Goal: Task Accomplishment & Management: Complete application form

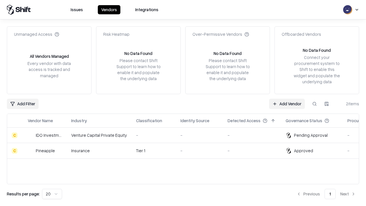
click at [286, 103] on link "Add Vendor" at bounding box center [287, 104] width 36 height 10
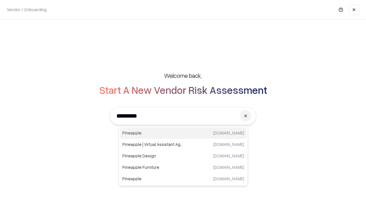
click at [183, 133] on div "Pineapple [DOMAIN_NAME]" at bounding box center [183, 132] width 126 height 11
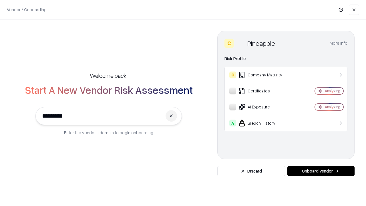
type input "*********"
click at [320, 171] on button "Onboard Vendor" at bounding box center [320, 171] width 67 height 10
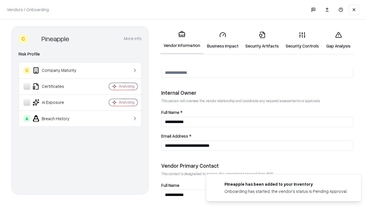
scroll to position [296, 0]
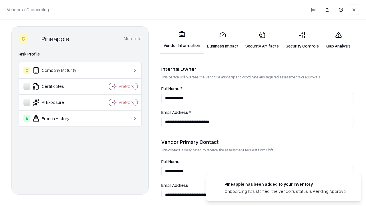
click at [222, 40] on link "Business Impact" at bounding box center [222, 40] width 38 height 27
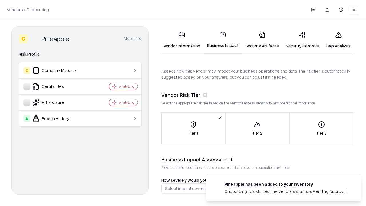
click at [262, 40] on link "Security Artifacts" at bounding box center [262, 40] width 40 height 27
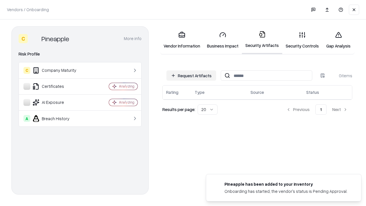
click at [191, 75] on button "Request Artifacts" at bounding box center [191, 75] width 50 height 10
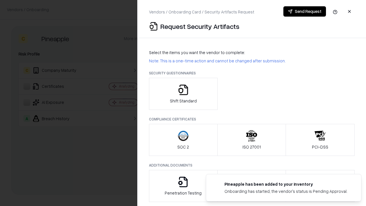
click at [183, 94] on icon "button" at bounding box center [182, 89] width 11 height 11
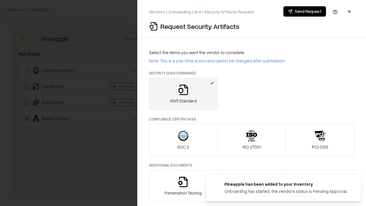
click at [304, 11] on button "Send Request" at bounding box center [304, 11] width 43 height 10
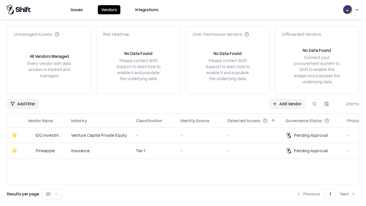
click at [286, 103] on link "Add Vendor" at bounding box center [287, 104] width 36 height 10
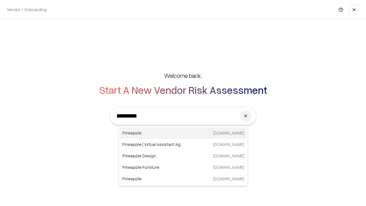
click at [183, 133] on div "Pineapple [DOMAIN_NAME]" at bounding box center [183, 132] width 126 height 11
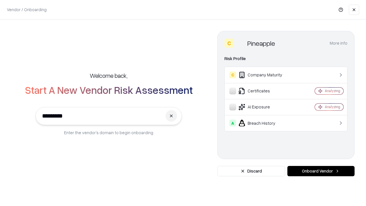
type input "*********"
click at [320, 171] on button "Onboard Vendor" at bounding box center [320, 171] width 67 height 10
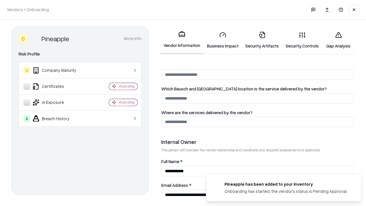
scroll to position [296, 0]
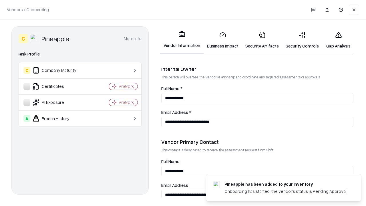
click at [338, 40] on link "Gap Analysis" at bounding box center [338, 40] width 32 height 27
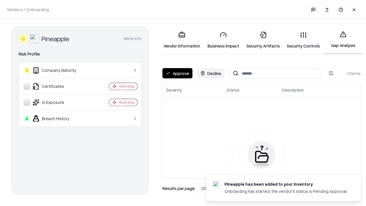
click at [177, 73] on button "Approve" at bounding box center [177, 73] width 30 height 10
